Goal: Find specific page/section: Find specific page/section

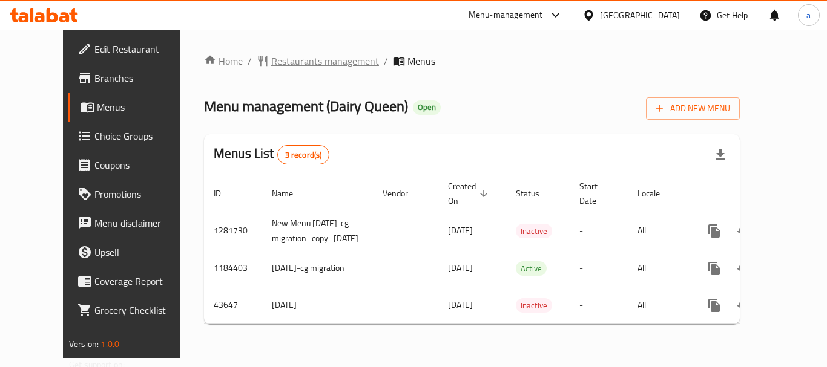
click at [257, 54] on span "Restaurants management" at bounding box center [318, 61] width 122 height 15
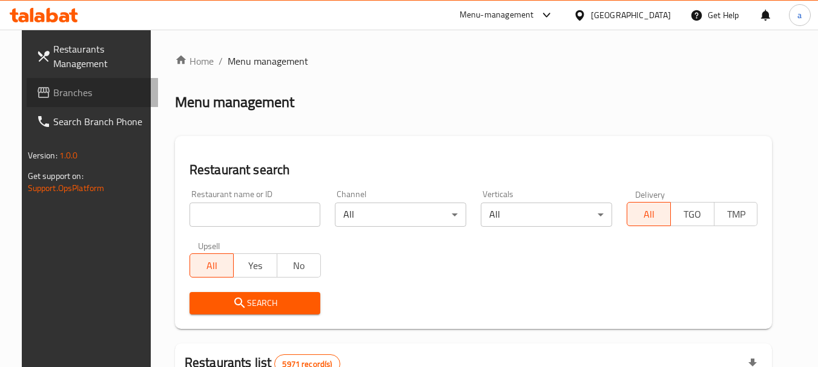
click at [53, 97] on span "Branches" at bounding box center [101, 92] width 96 height 15
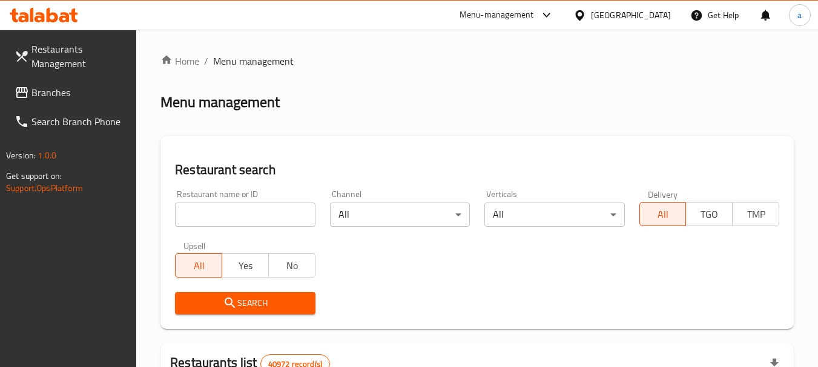
drag, startPoint x: 61, startPoint y: 93, endPoint x: 8, endPoint y: 100, distance: 52.5
click at [61, 93] on span "Branches" at bounding box center [79, 92] width 96 height 15
